Goal: Task Accomplishment & Management: Manage account settings

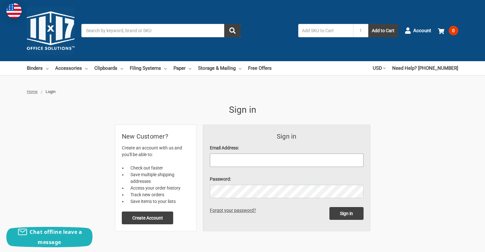
click at [255, 157] on input "Email Address:" at bounding box center [287, 160] width 154 height 13
type input "allison.ford@allisontransmission.com"
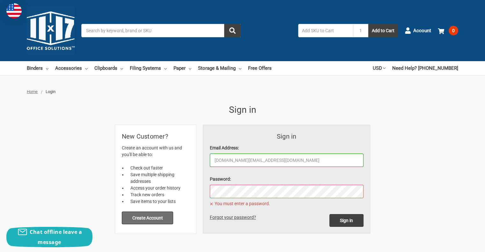
click at [157, 223] on button "Create Account" at bounding box center [148, 218] width 52 height 13
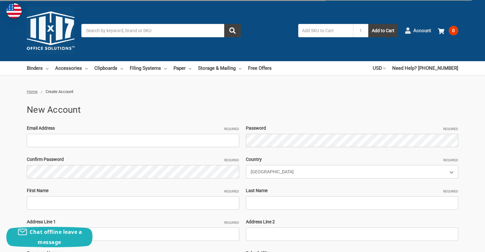
click at [409, 30] on use at bounding box center [407, 30] width 5 height 6
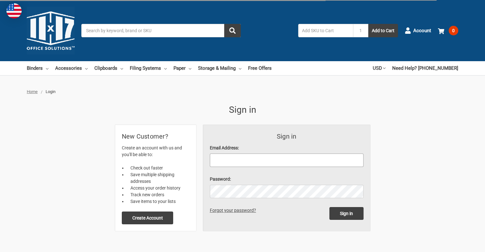
click at [313, 161] on input "Email Address:" at bounding box center [287, 160] width 154 height 13
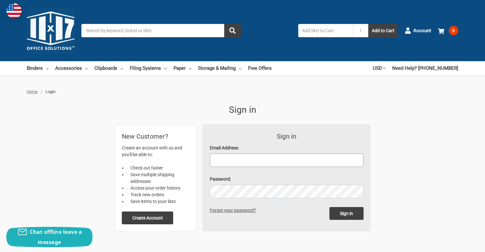
type input "allison.ford@allisontransmission.com"
click at [330, 207] on input "Sign in" at bounding box center [347, 213] width 34 height 13
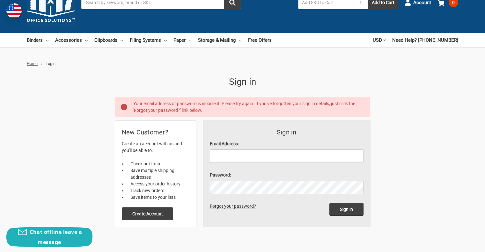
scroll to position [38, 0]
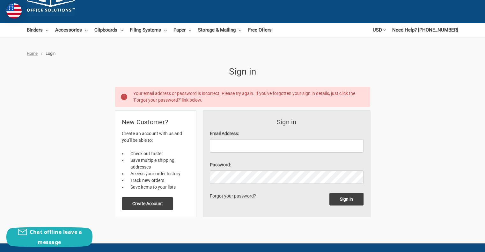
click at [233, 196] on link "Forgot your password?" at bounding box center [234, 196] width 49 height 5
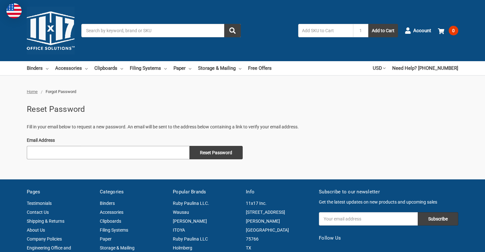
click at [171, 154] on input "Email Address" at bounding box center [108, 152] width 163 height 13
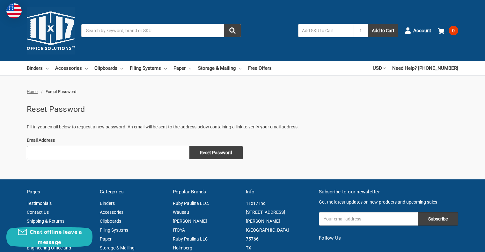
type input "[DOMAIN_NAME][EMAIL_ADDRESS][DOMAIN_NAME]"
click at [209, 148] on input "Reset Password" at bounding box center [216, 152] width 53 height 13
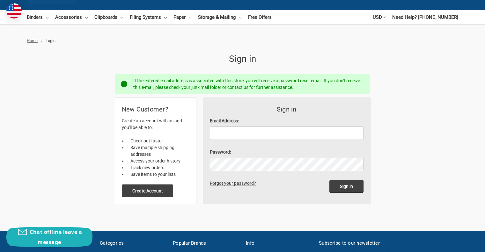
scroll to position [51, 0]
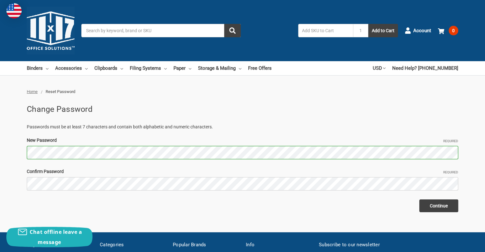
click at [225, 176] on div "Confirm Password Required" at bounding box center [243, 180] width 438 height 22
click at [420, 200] on input "Continue" at bounding box center [439, 206] width 39 height 13
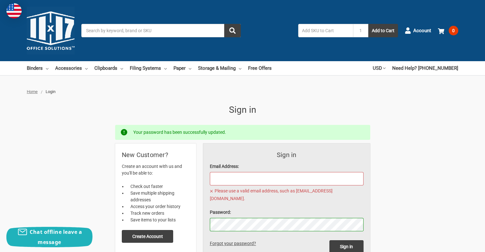
click at [251, 180] on input "Email Address:" at bounding box center [287, 178] width 154 height 13
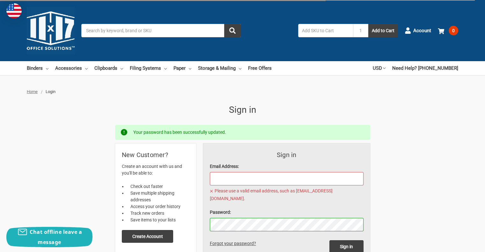
click at [246, 176] on input "Email Address:" at bounding box center [287, 178] width 154 height 13
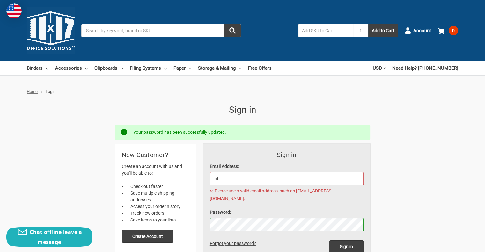
type input "[DOMAIN_NAME][EMAIL_ADDRESS][DOMAIN_NAME]"
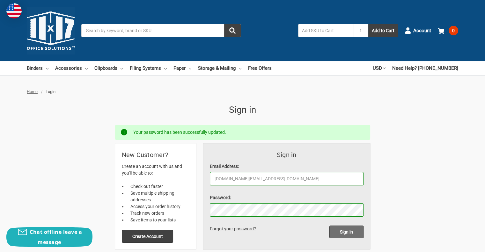
click at [338, 233] on input "Sign in" at bounding box center [347, 232] width 34 height 13
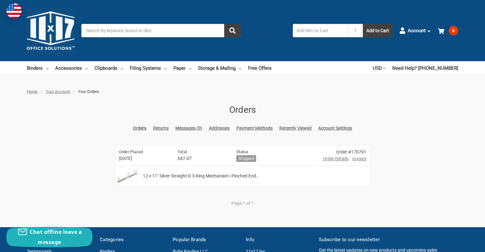
click at [358, 159] on span "Invoice" at bounding box center [360, 159] width 14 height 7
